Goal: Task Accomplishment & Management: Manage account settings

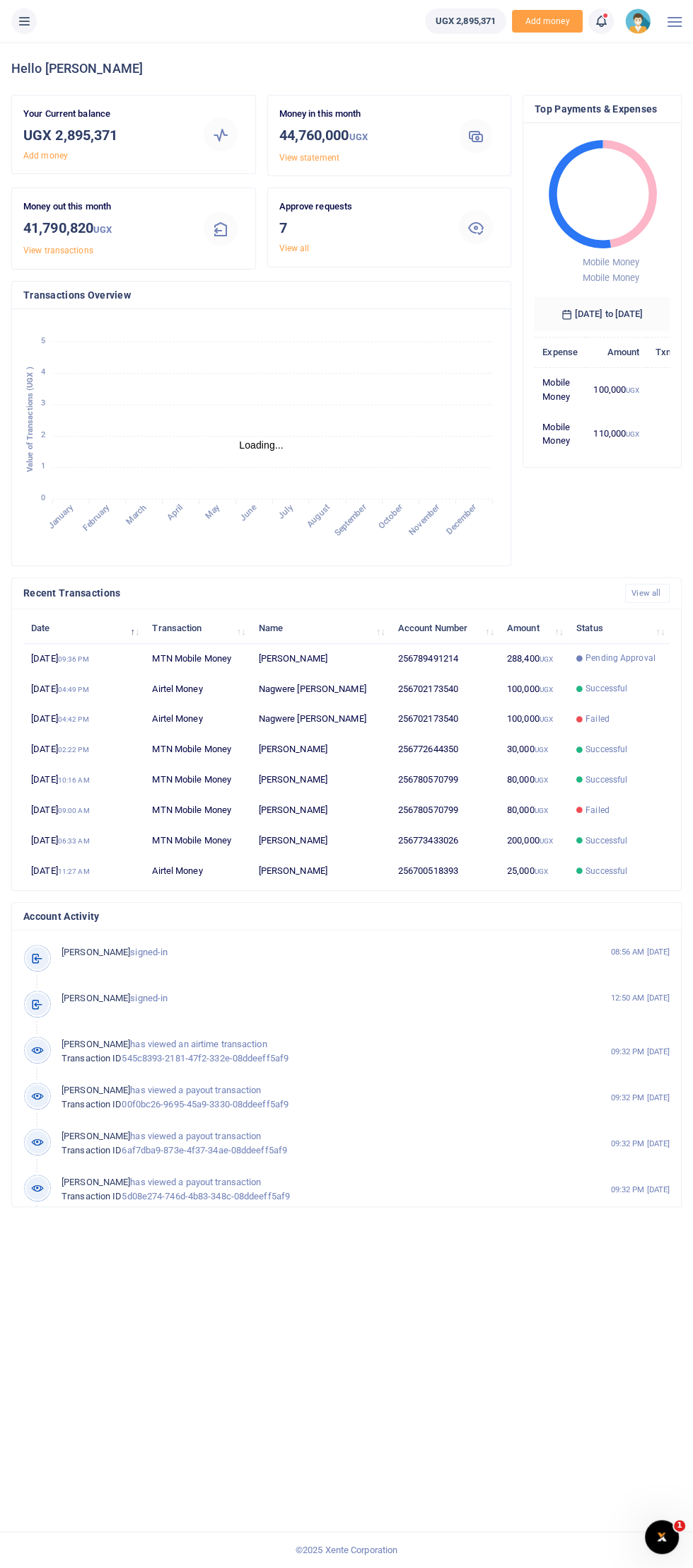
scroll to position [1, 0]
click at [34, 21] on button at bounding box center [24, 21] width 26 height 26
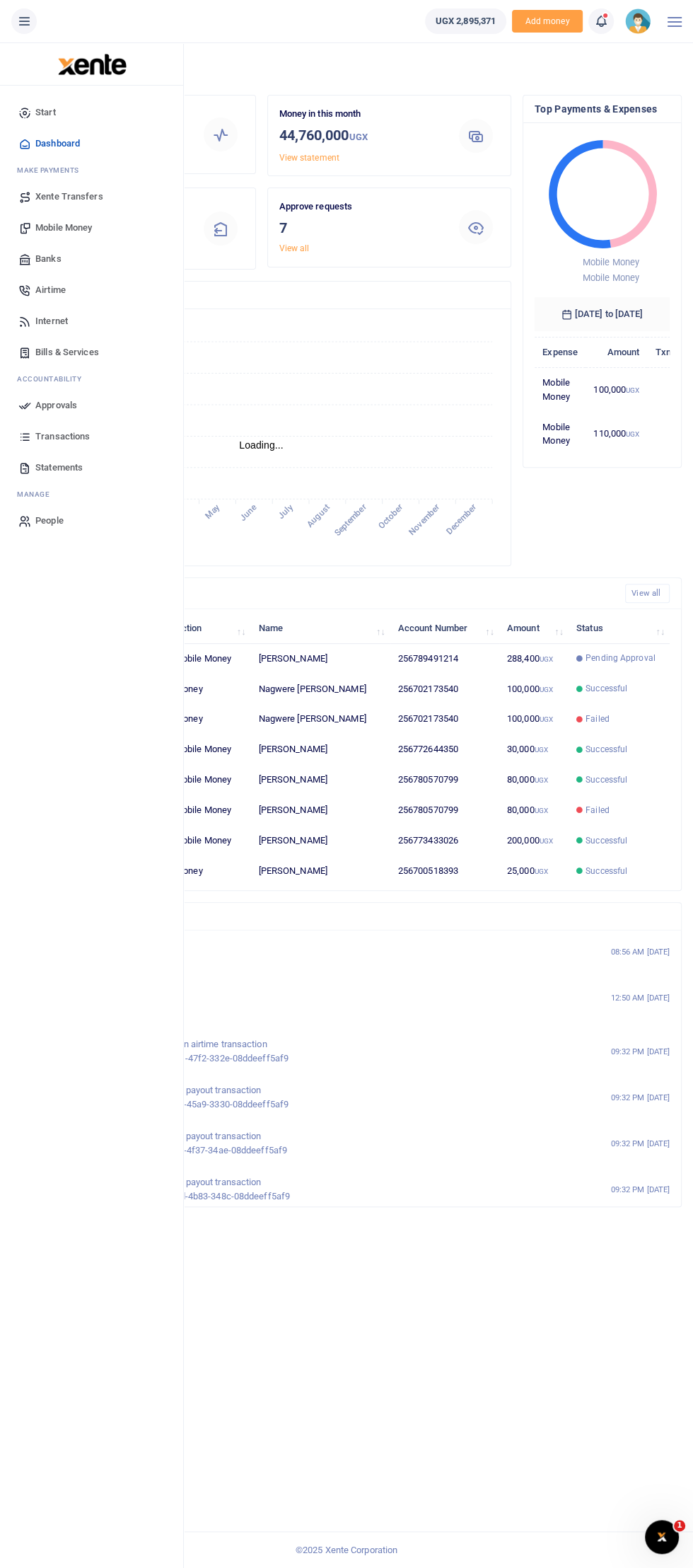
click at [40, 425] on link "Transactions" at bounding box center [91, 436] width 161 height 31
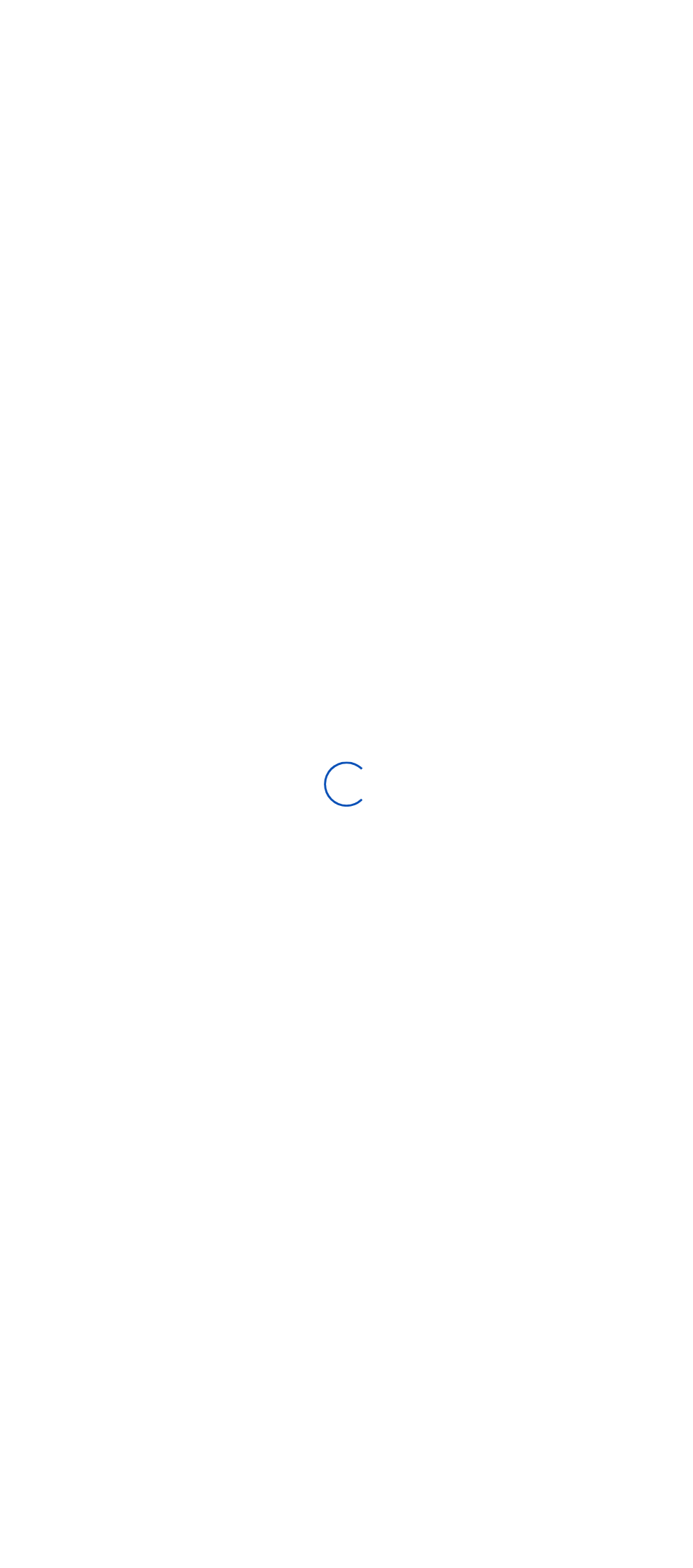
select select
type input "08/26/2025 - 09/24/2025"
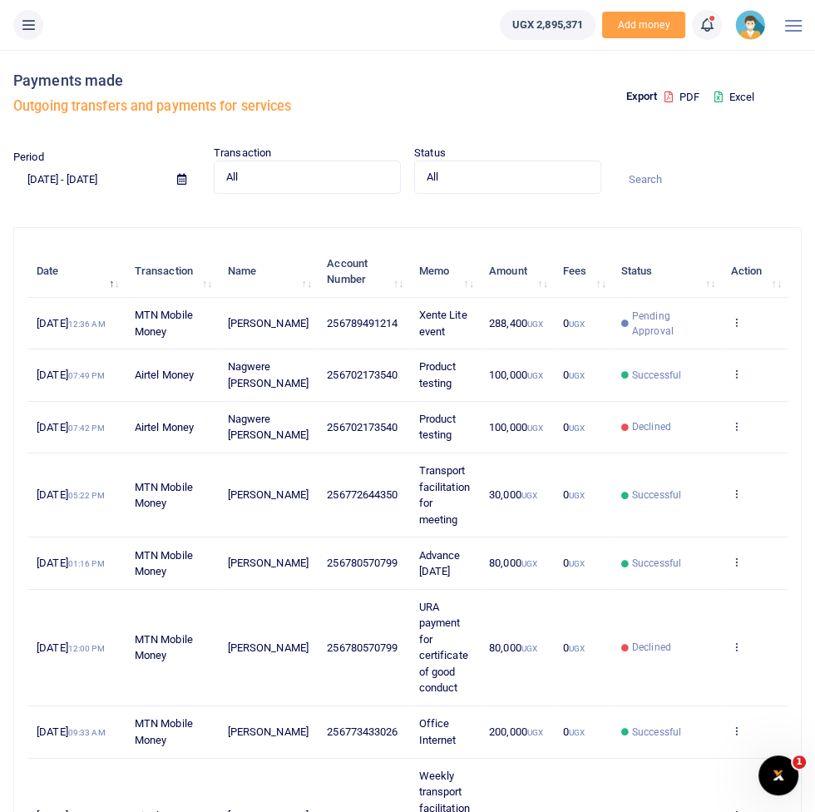
click at [27, 25] on icon at bounding box center [28, 25] width 17 height 18
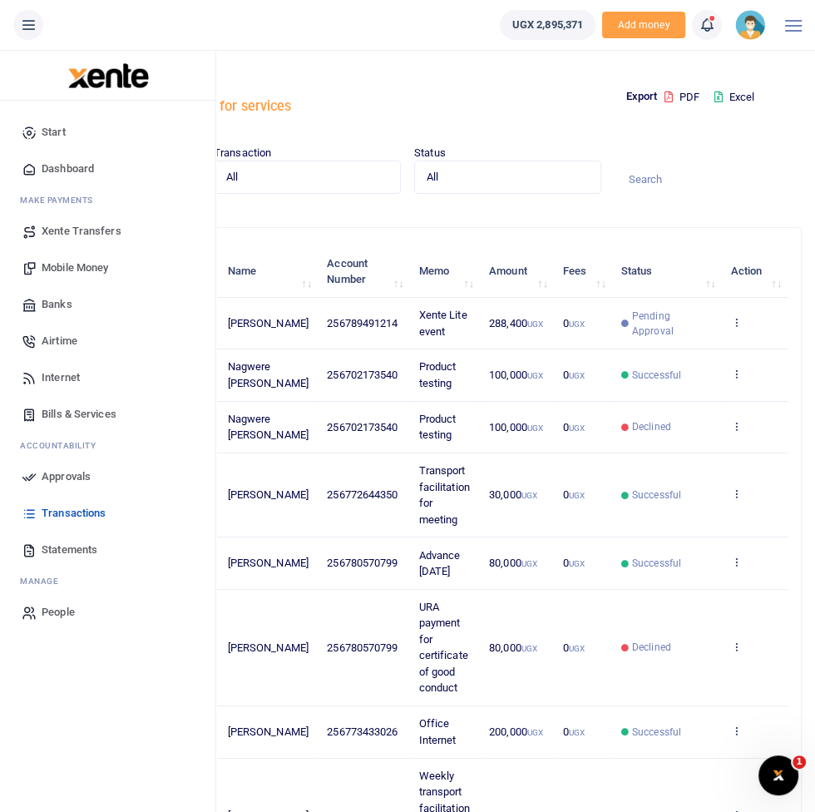
click at [57, 487] on link "Approvals" at bounding box center [107, 476] width 189 height 37
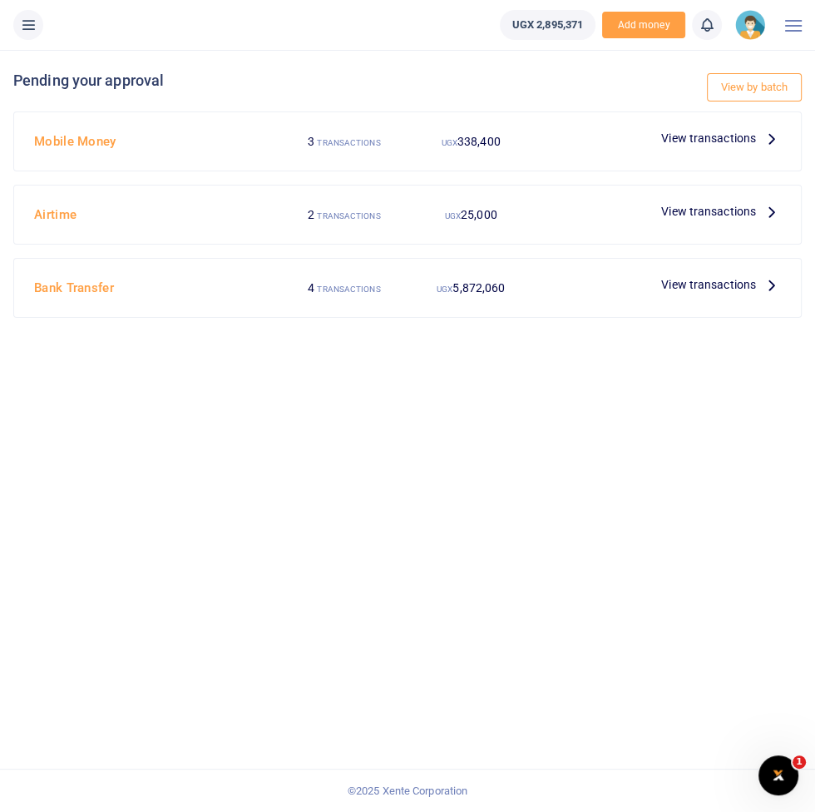
click at [714, 139] on span "View transactions" at bounding box center [708, 138] width 95 height 18
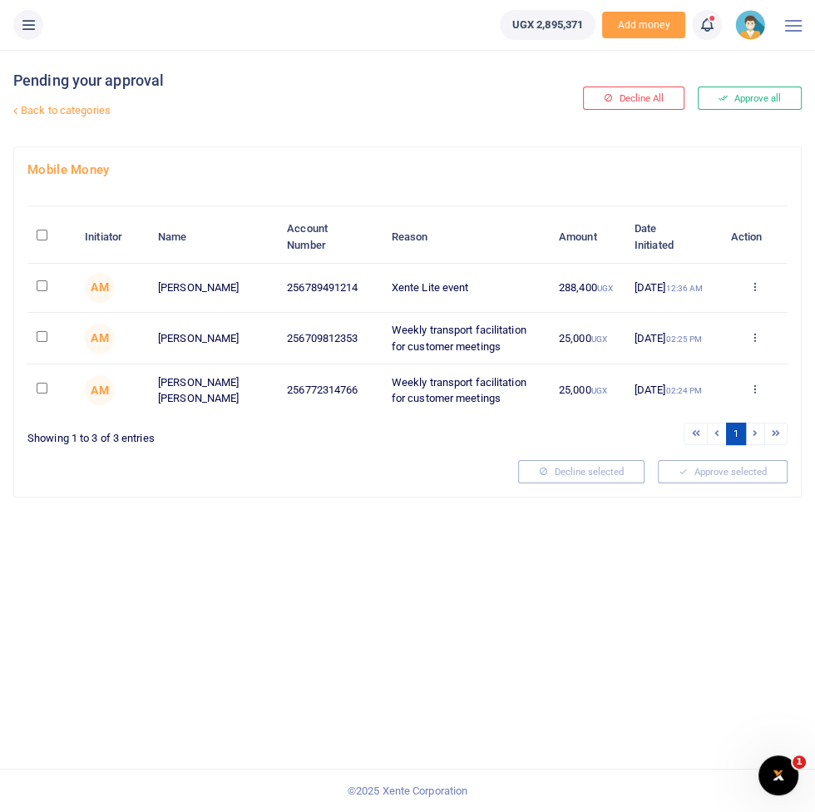
click at [44, 287] on input "checkbox" at bounding box center [42, 285] width 11 height 11
checkbox input "true"
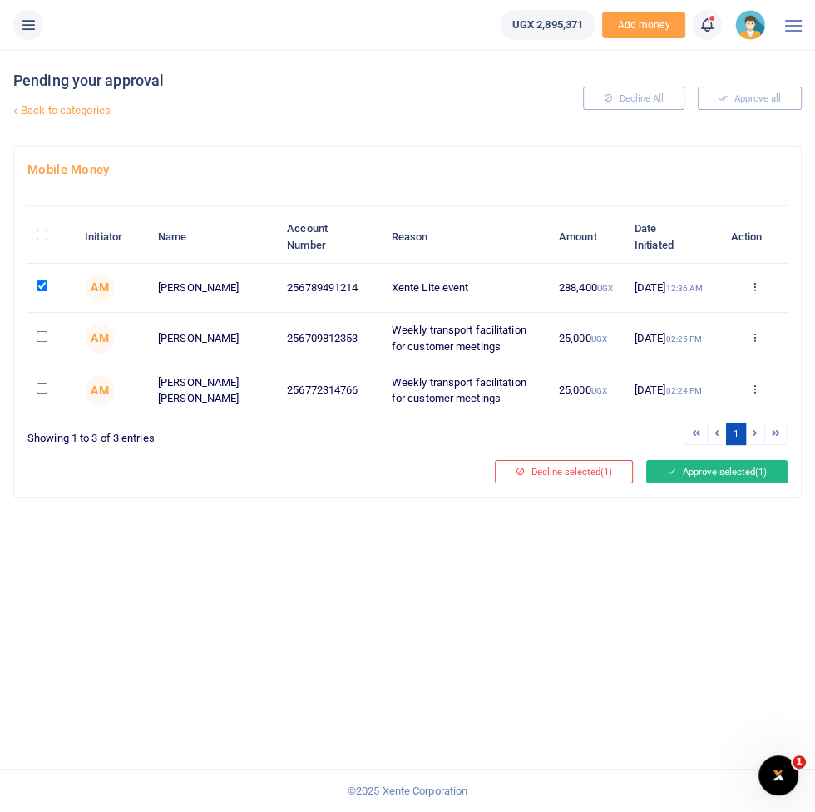
click at [759, 472] on span "(1)" at bounding box center [761, 472] width 12 height 12
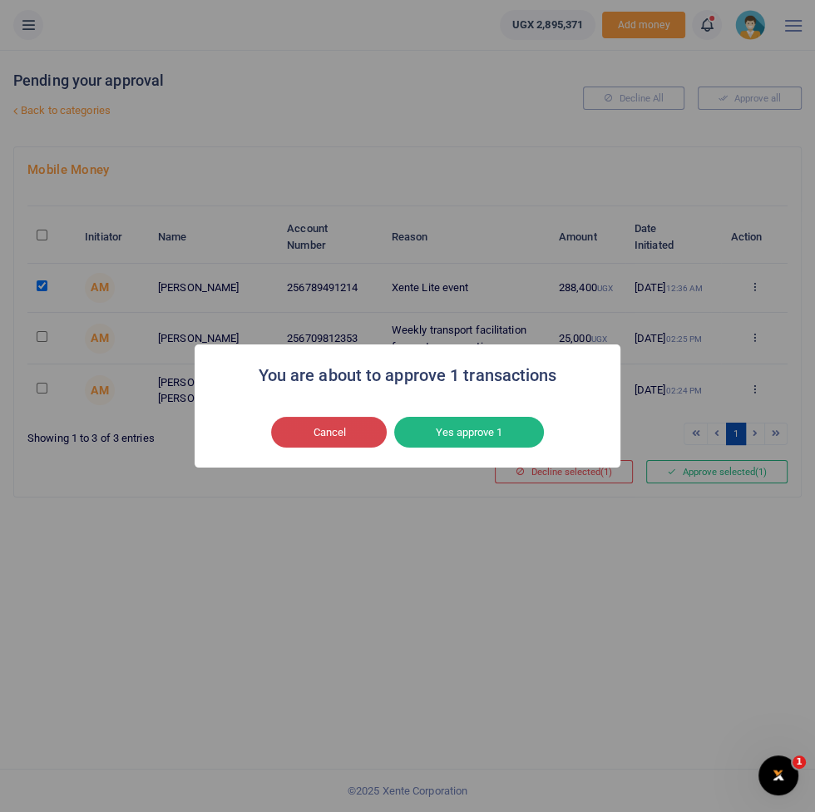
click at [320, 438] on button "Cancel" at bounding box center [329, 433] width 116 height 32
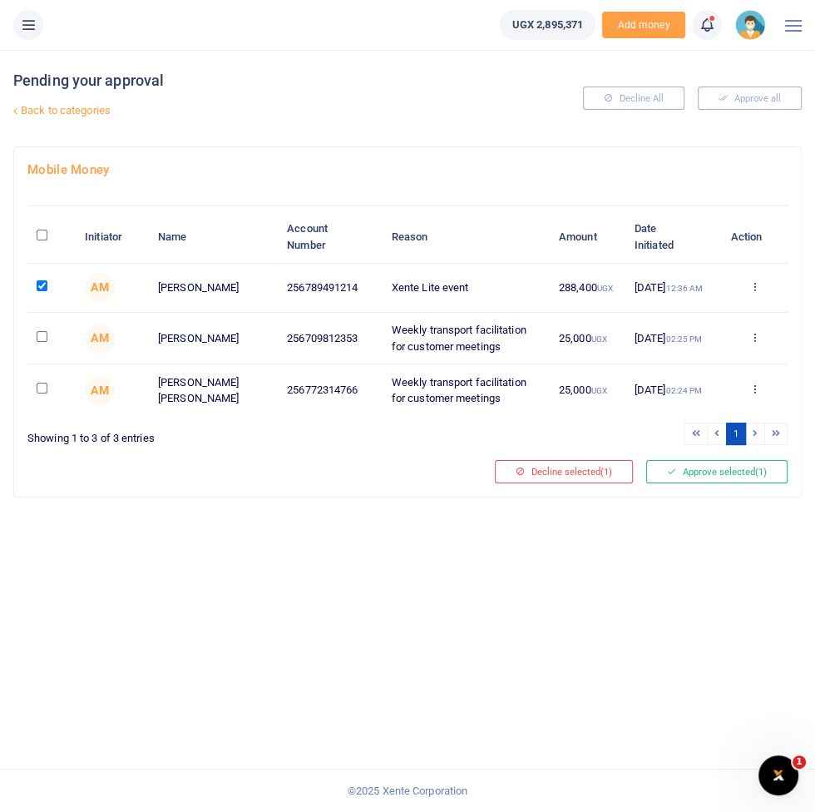
click at [665, 293] on small "12:36 AM" at bounding box center [683, 288] width 37 height 9
click at [752, 289] on icon at bounding box center [754, 286] width 11 height 12
click at [545, 297] on td "Xente Lite event" at bounding box center [466, 288] width 167 height 49
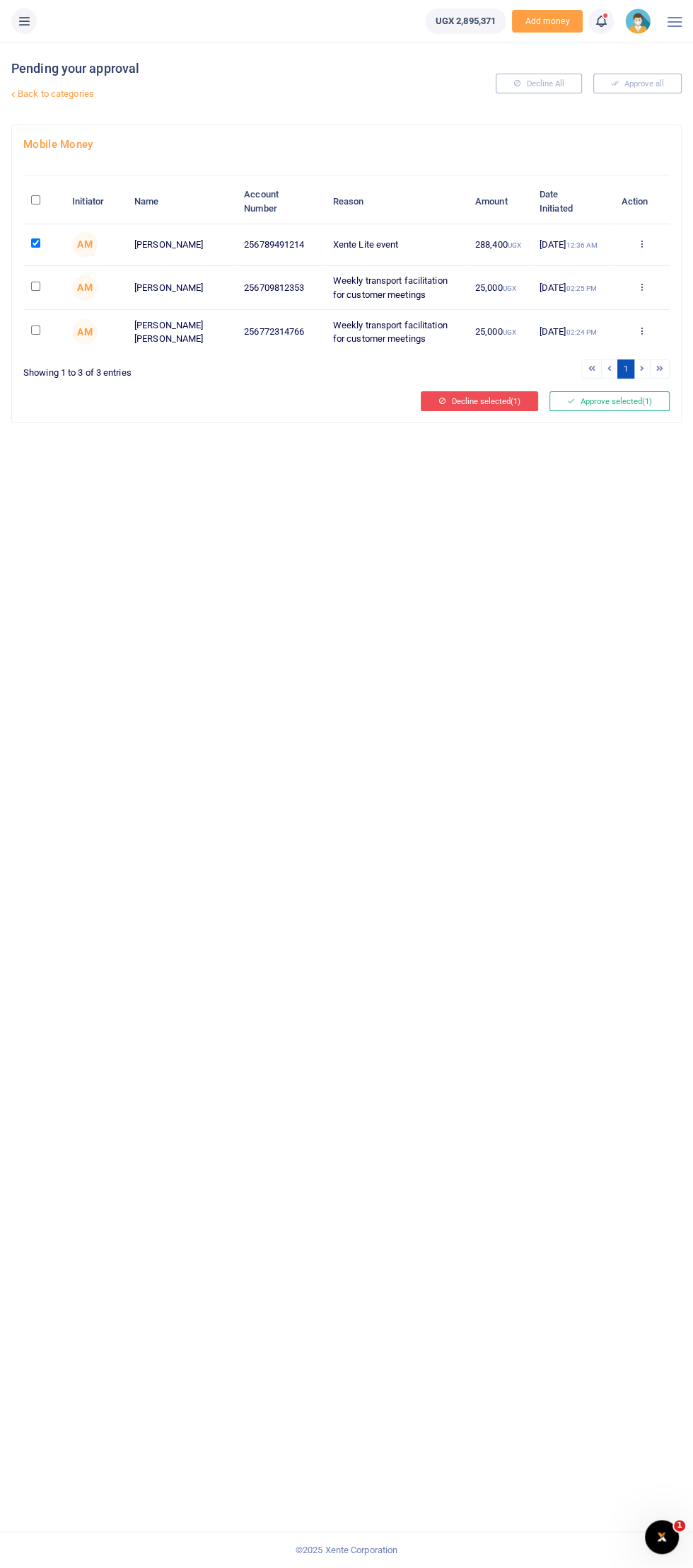
click at [496, 396] on button "Decline selected (1)" at bounding box center [480, 401] width 117 height 20
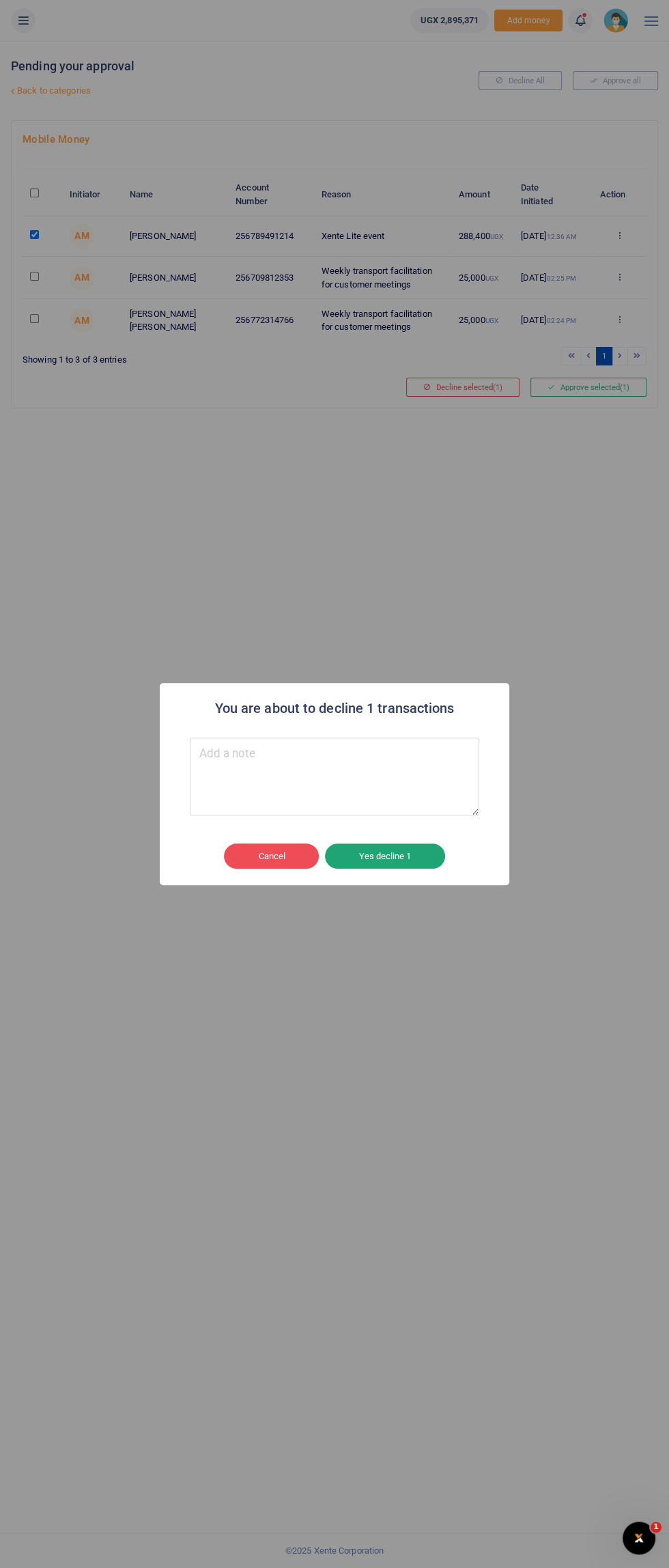
click at [424, 666] on button "Yes decline 1" at bounding box center [385, 856] width 120 height 26
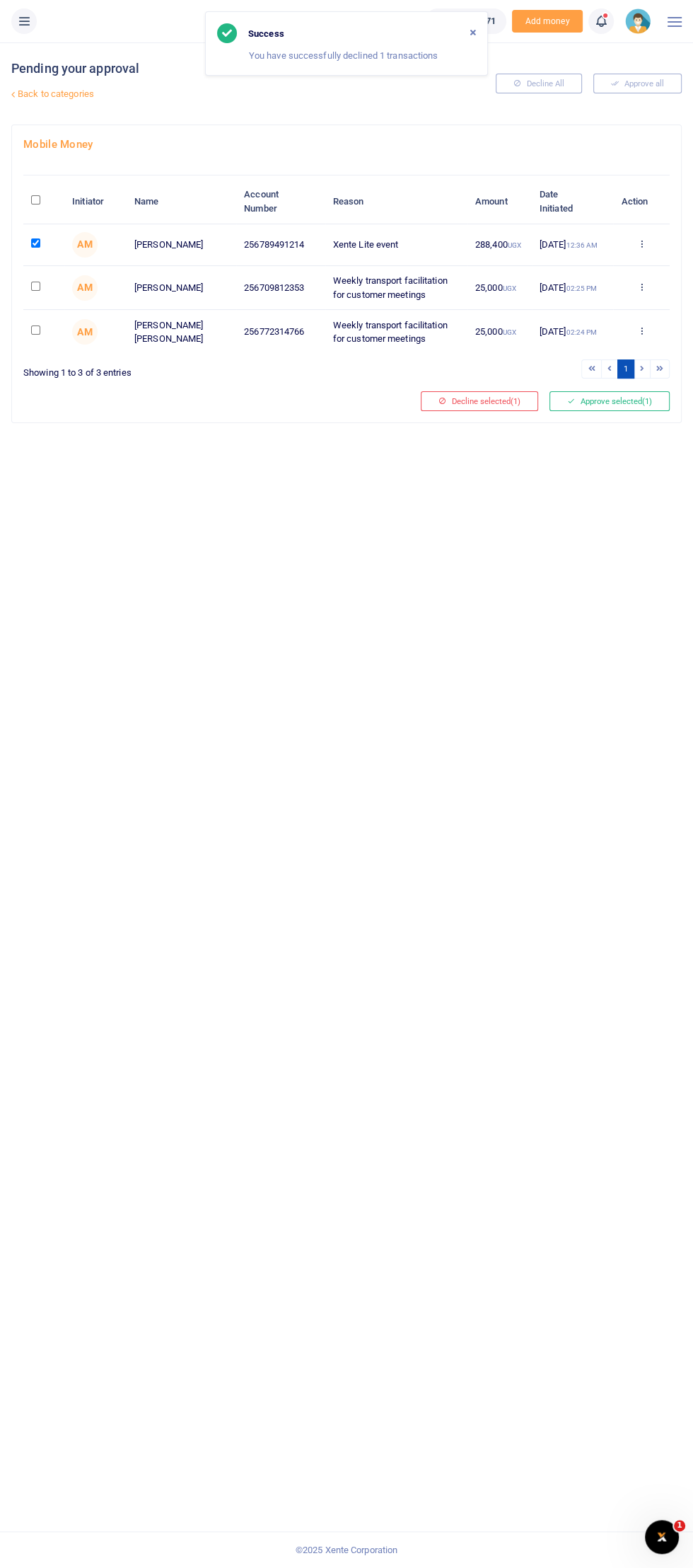
scroll to position [3, 0]
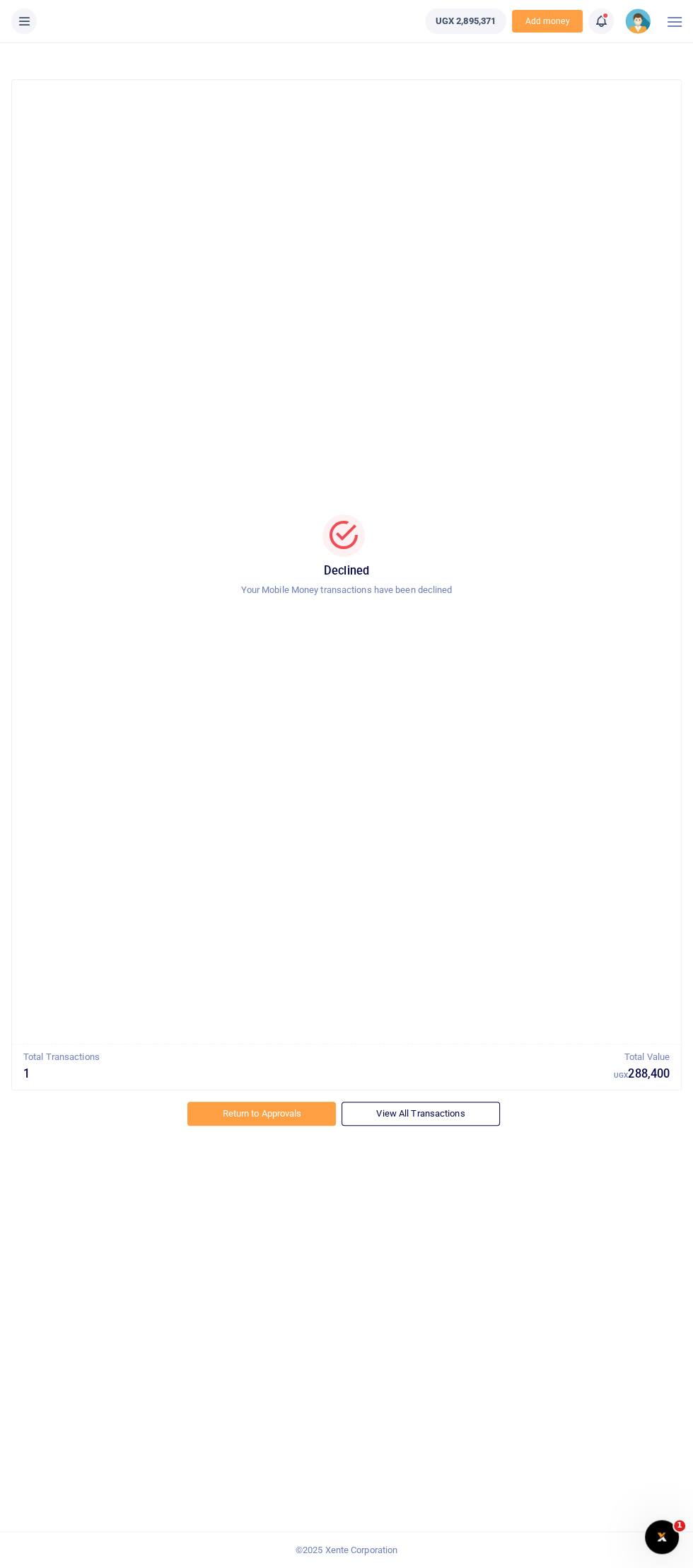
scroll to position [9, 0]
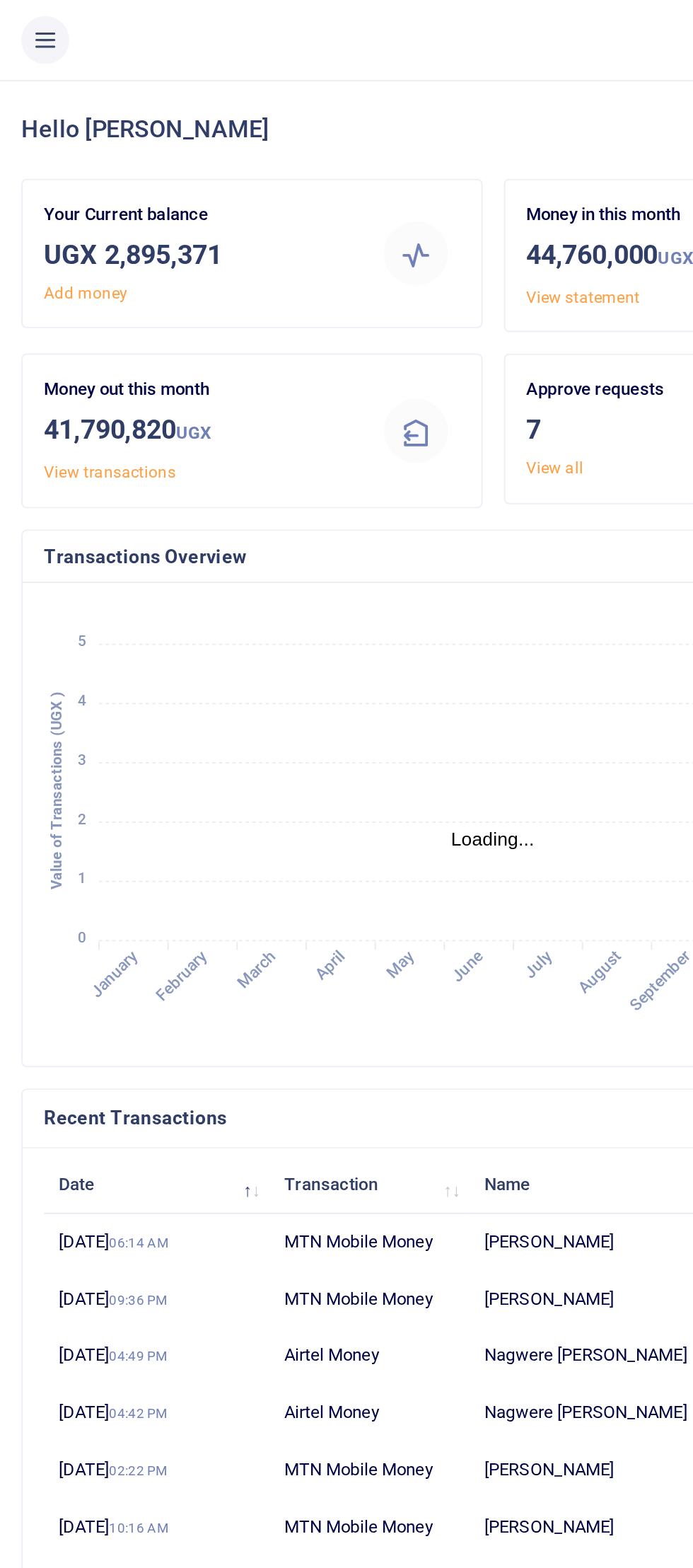
click at [30, 10] on button at bounding box center [24, 21] width 26 height 26
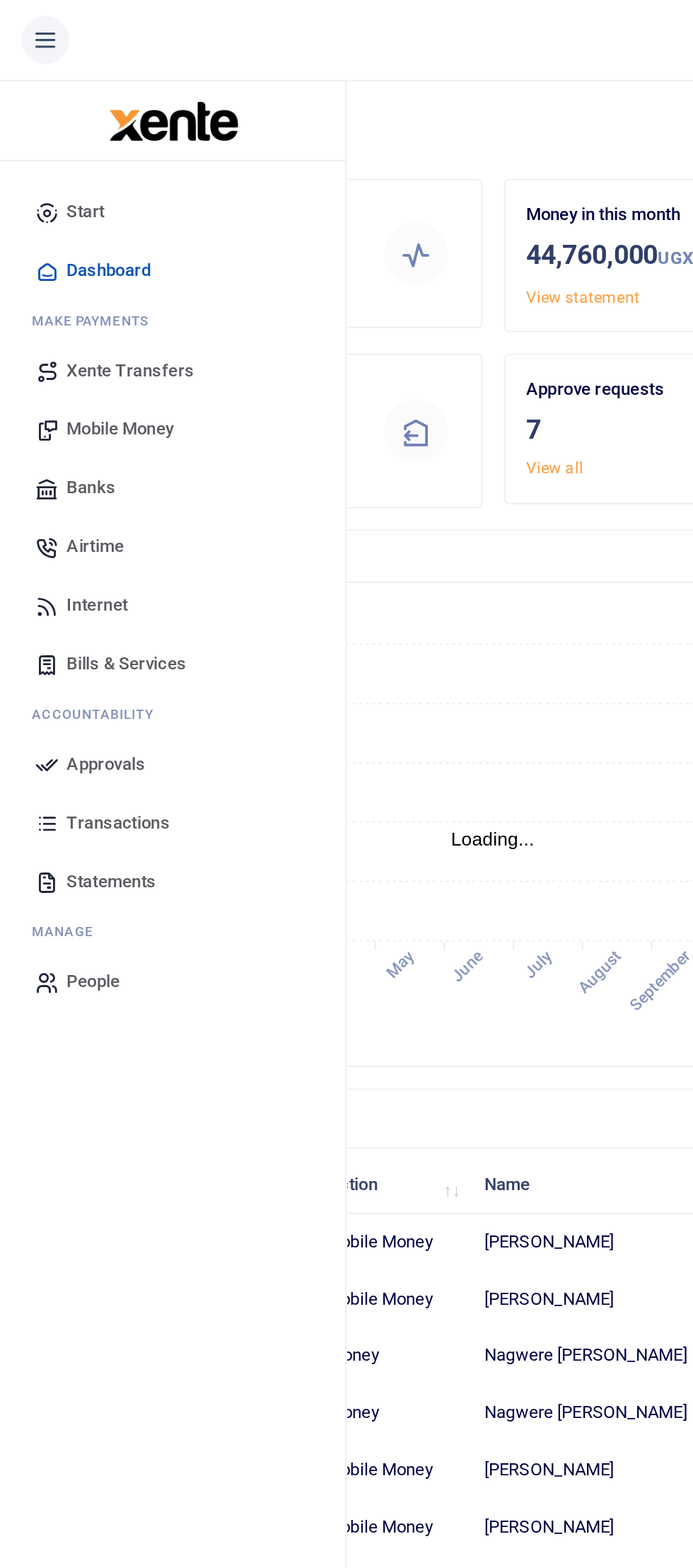
click at [73, 404] on span "Approvals" at bounding box center [56, 405] width 42 height 14
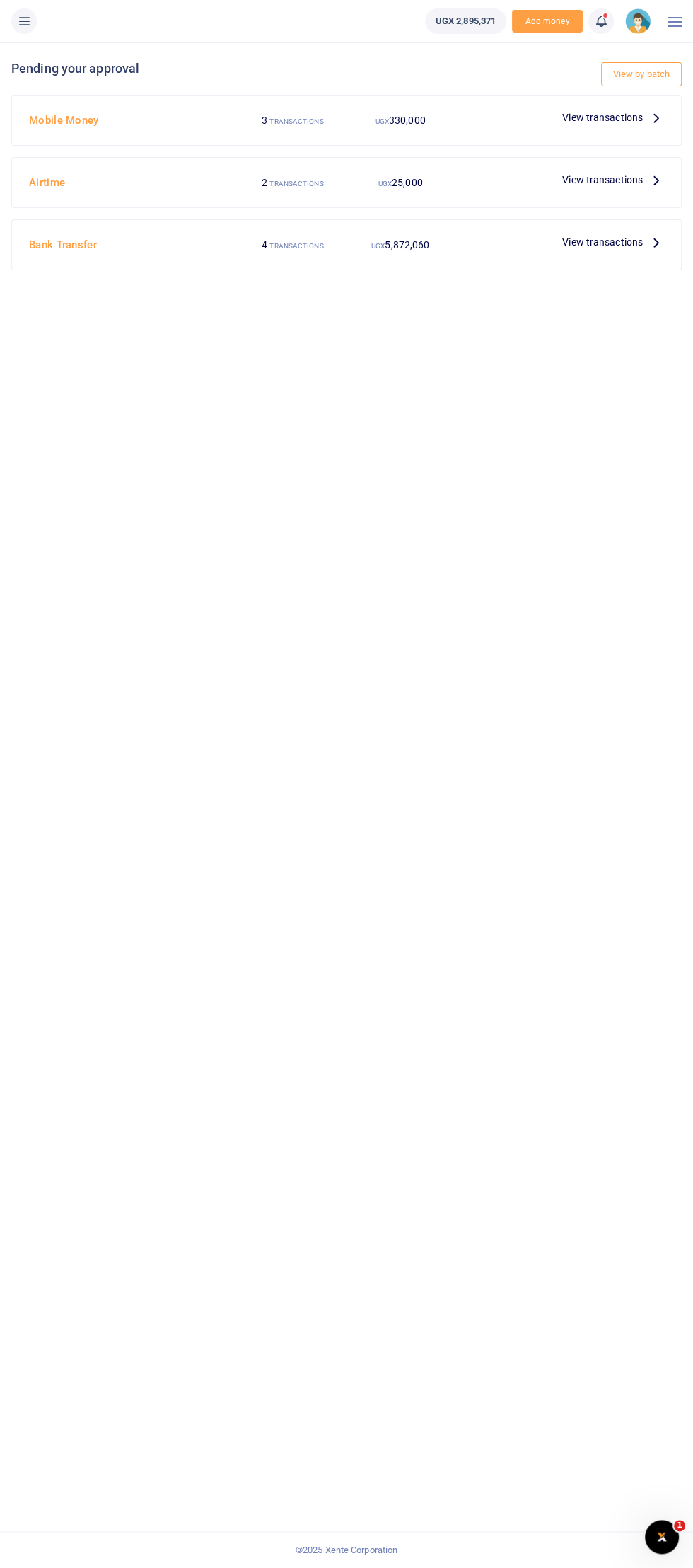
click at [611, 123] on span "View transactions" at bounding box center [602, 117] width 81 height 15
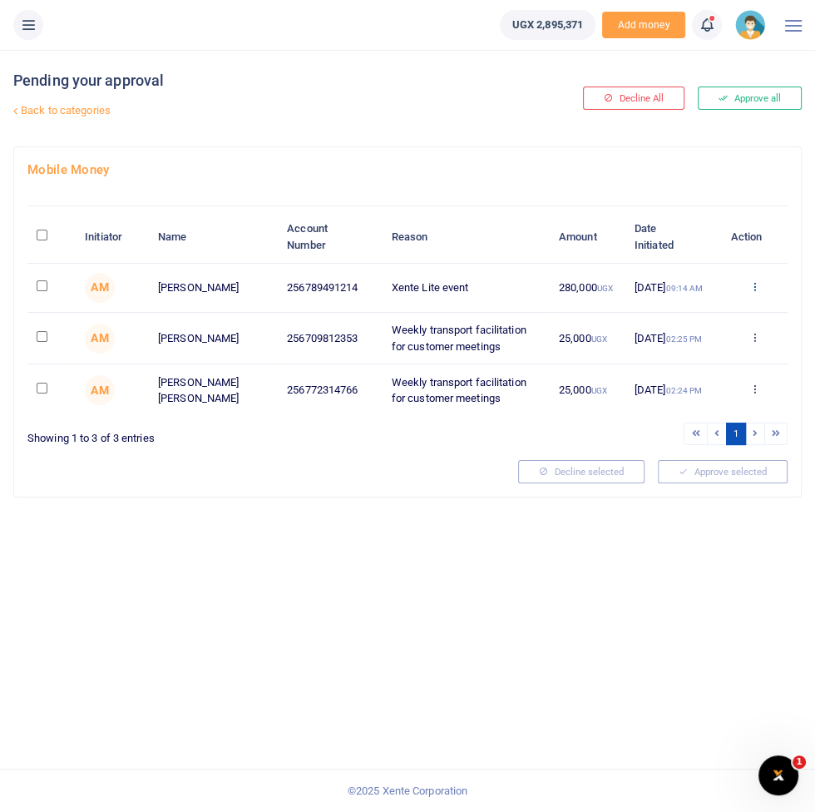
click at [754, 282] on icon at bounding box center [754, 286] width 11 height 12
click at [42, 283] on input "checkbox" at bounding box center [42, 285] width 11 height 11
checkbox input "true"
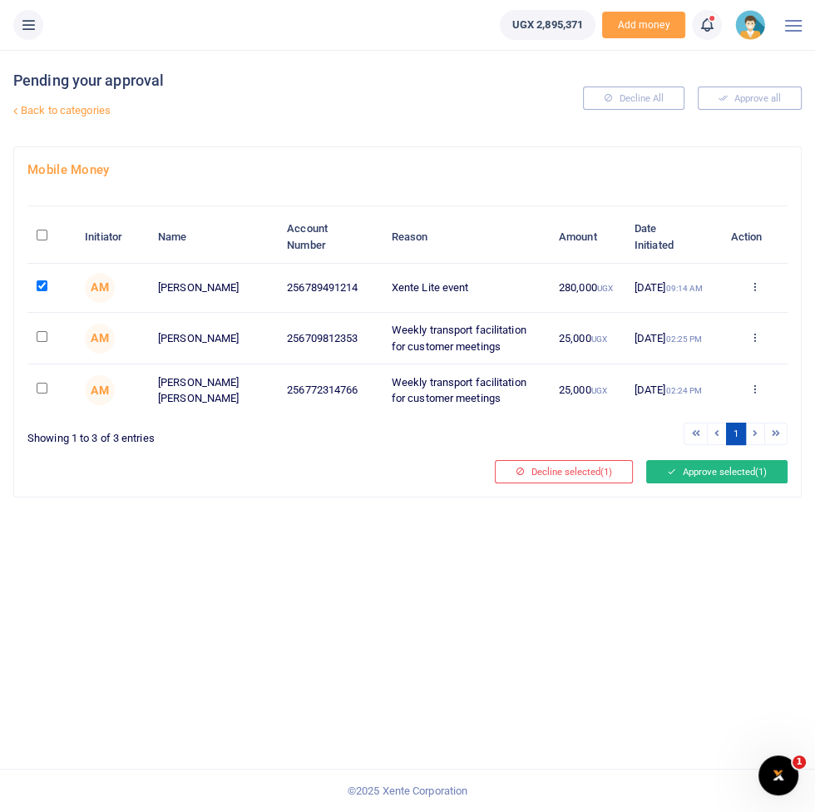
click at [724, 461] on button "Approve selected (1)" at bounding box center [716, 471] width 141 height 23
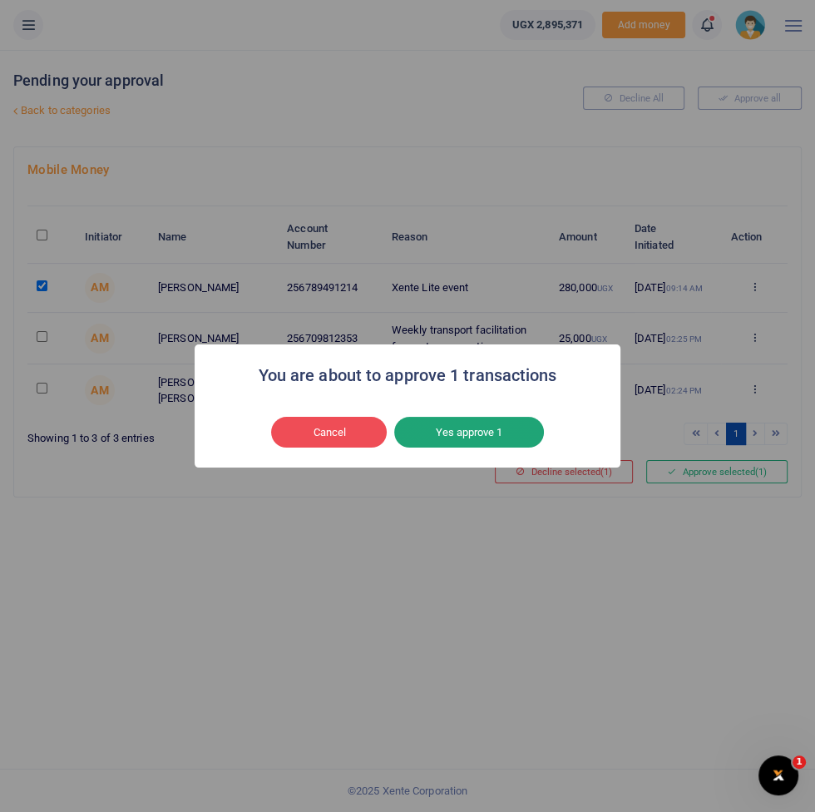
click at [517, 420] on button "Yes approve 1" at bounding box center [469, 433] width 150 height 32
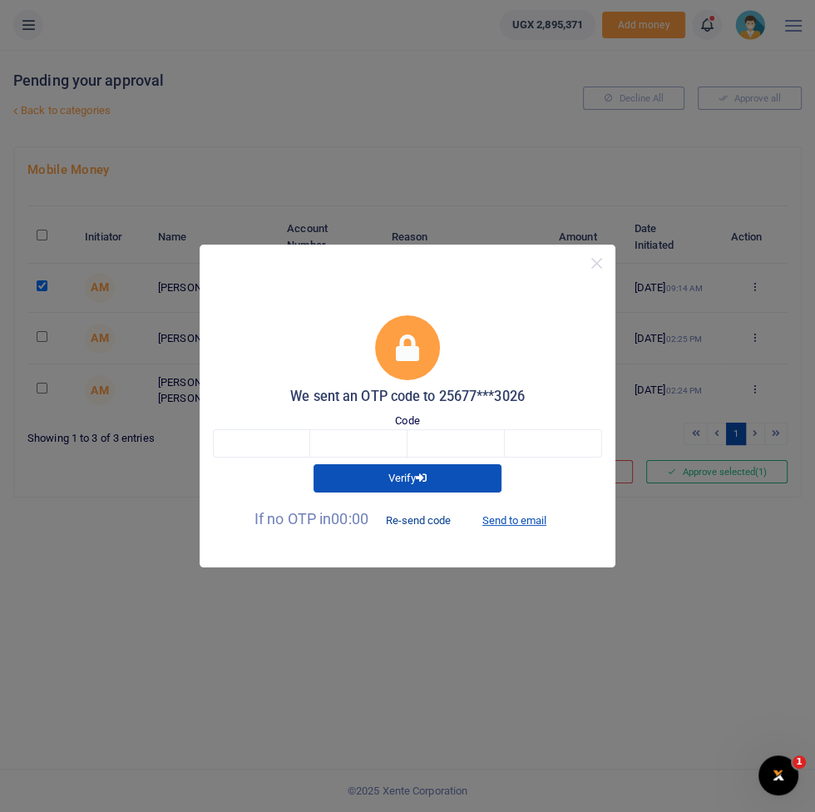
click at [439, 509] on button "Re-send code" at bounding box center [418, 520] width 93 height 28
click at [533, 519] on button "Send to email" at bounding box center [514, 520] width 92 height 28
click at [255, 443] on input "text" at bounding box center [261, 443] width 97 height 28
type input "4"
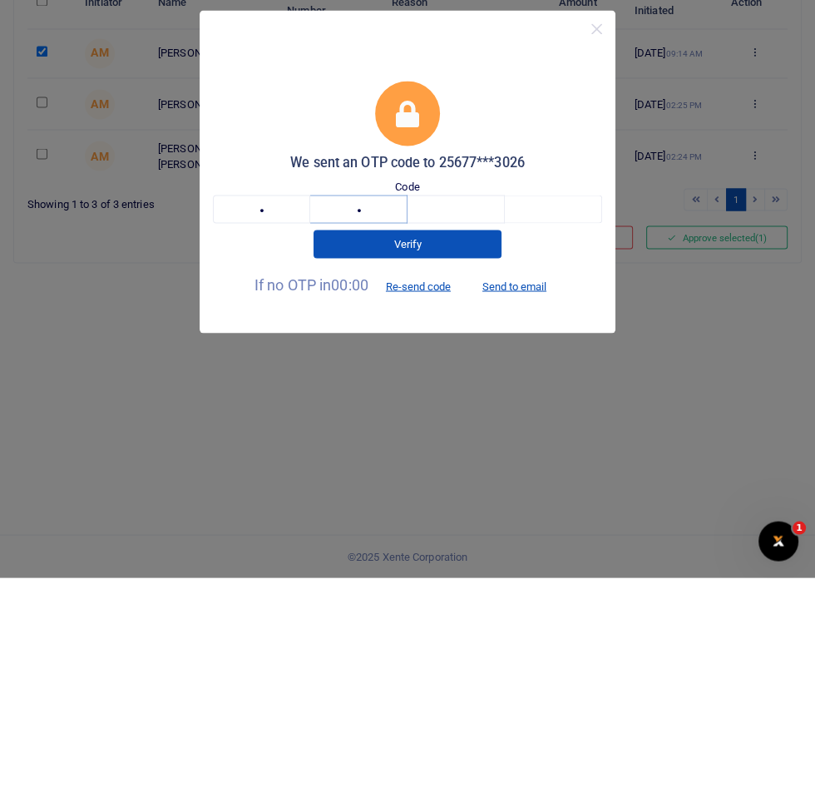
type input "1"
type input "4"
type input "5"
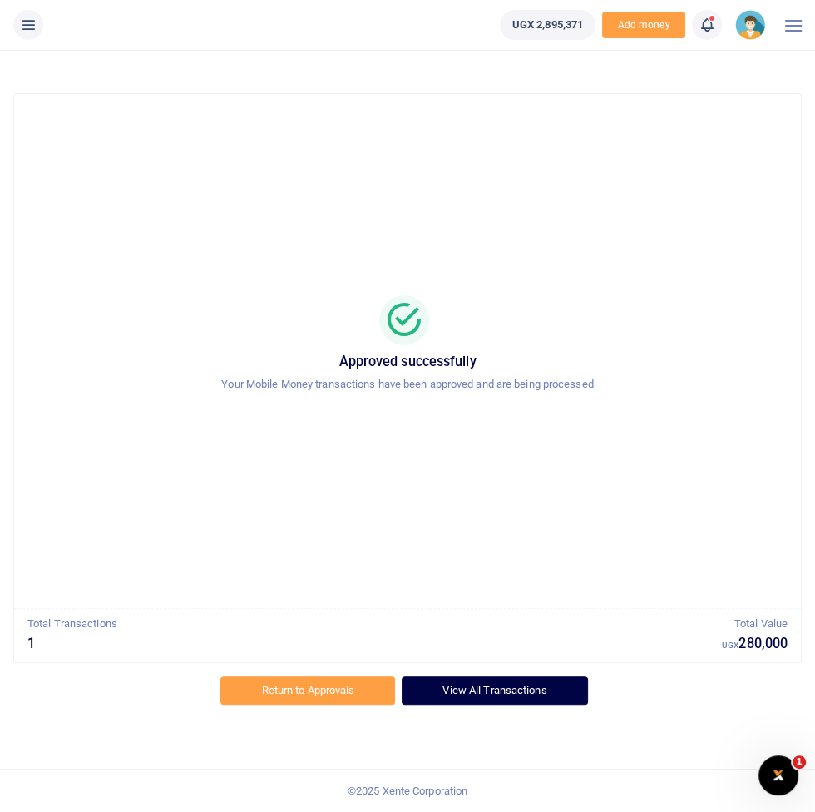
click at [497, 677] on link "View All Transactions" at bounding box center [494, 690] width 185 height 28
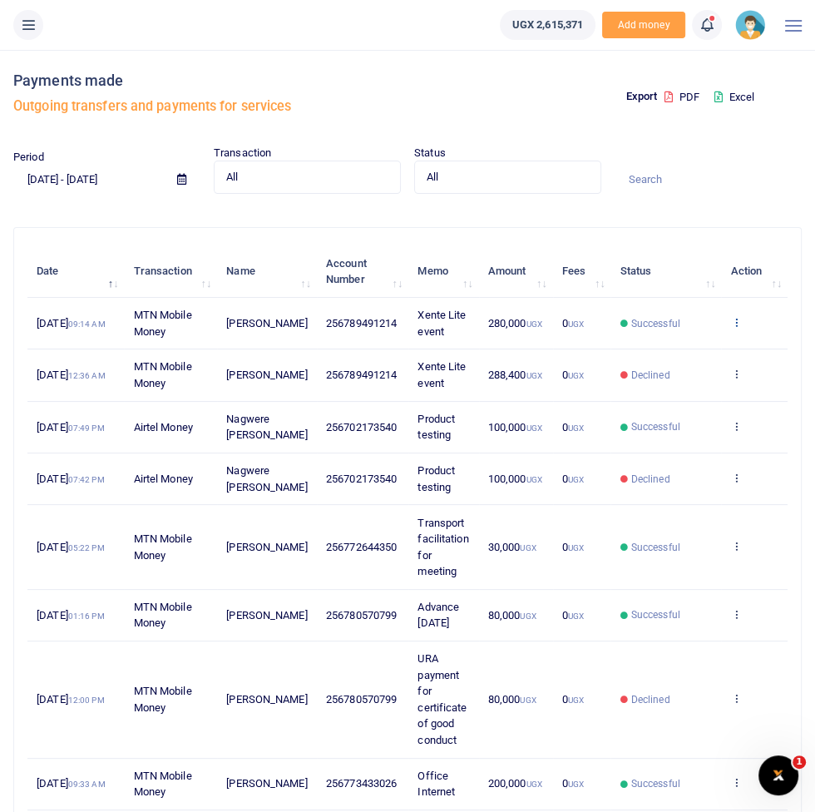
click at [735, 324] on icon at bounding box center [736, 322] width 11 height 12
click at [690, 347] on link "View details" at bounding box center [675, 350] width 131 height 23
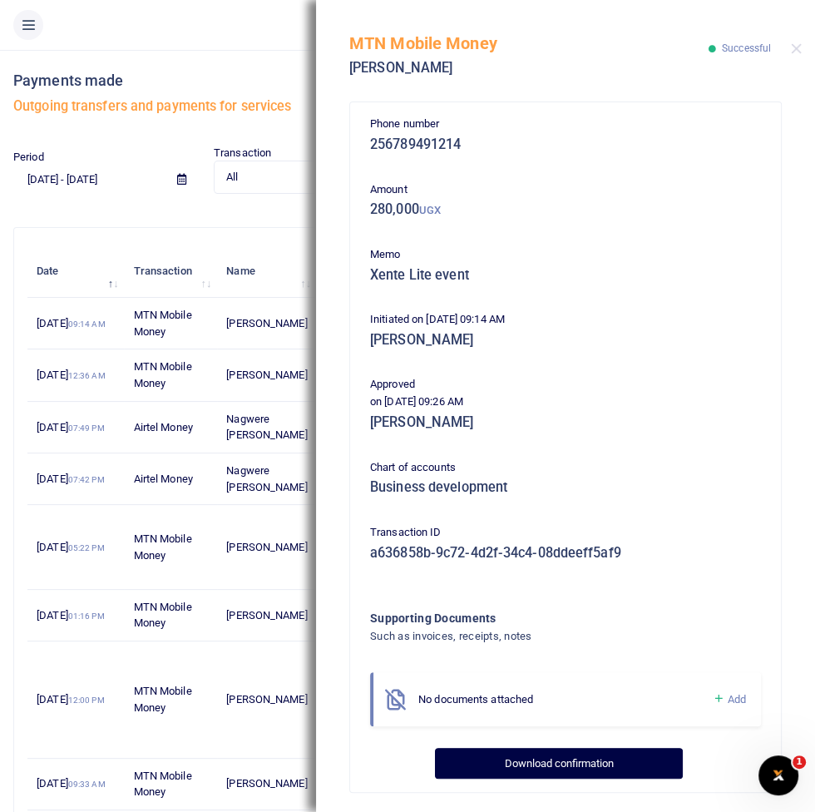
click at [594, 775] on button "Download confirmation" at bounding box center [558, 764] width 247 height 32
click at [555, 758] on button "Download confirmation" at bounding box center [558, 764] width 247 height 32
